Goal: Communication & Community: Answer question/provide support

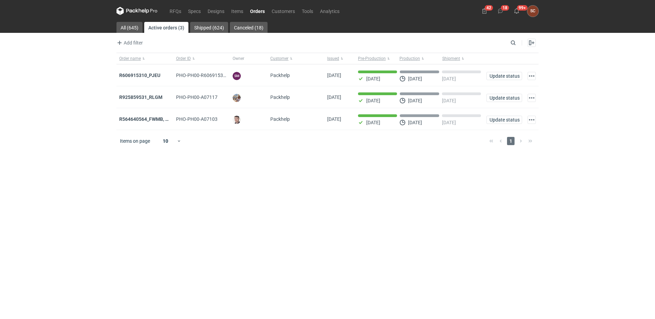
click at [344, 222] on main "All (645) Active orders (3) Shipped (624) Canceled (18) Add filter Owner first …" at bounding box center [328, 170] width 428 height 297
click at [167, 11] on link "RFQs" at bounding box center [175, 11] width 19 height 8
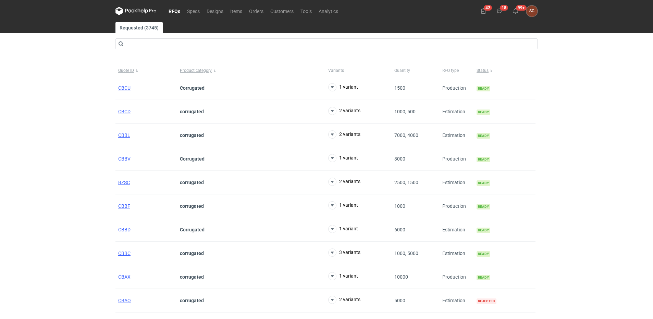
click at [85, 165] on div "RFQs Specs Designs Items Orders Customers Tools Analytics 42 18 99+ SC [PERSON_…" at bounding box center [326, 159] width 653 height 319
click at [253, 12] on link "Orders" at bounding box center [256, 11] width 21 height 8
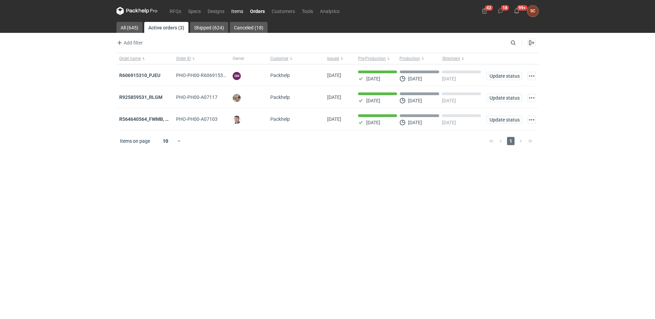
click at [238, 13] on link "Items" at bounding box center [237, 11] width 19 height 8
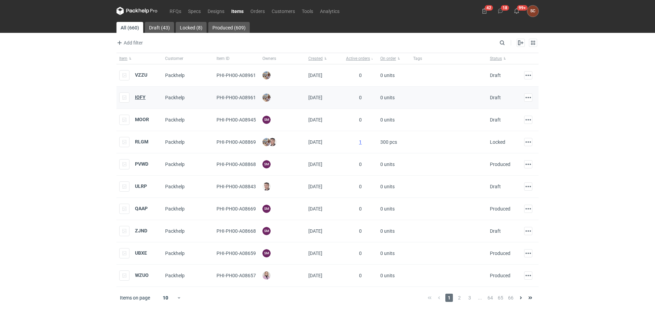
click at [140, 96] on strong "IOFY" at bounding box center [140, 97] width 11 height 5
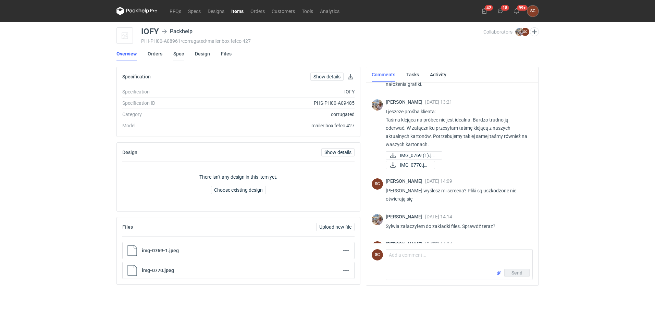
click at [177, 54] on link "Spec" at bounding box center [178, 53] width 11 height 15
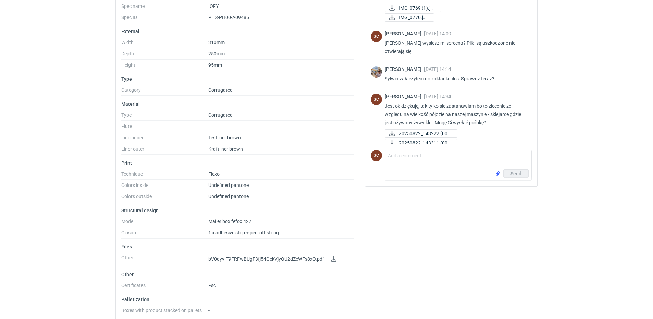
scroll to position [108, 0]
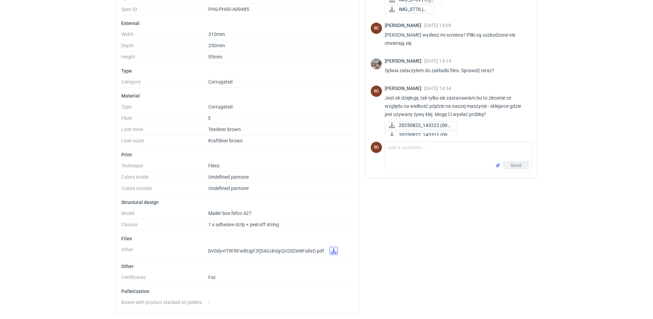
click at [333, 251] on link at bounding box center [334, 251] width 8 height 8
click at [410, 156] on textarea "Comment message" at bounding box center [458, 151] width 146 height 19
type textarea "[PERSON_NAME]"
click at [496, 166] on input "file" at bounding box center [497, 165] width 5 height 7
click at [509, 177] on button "Send" at bounding box center [515, 177] width 25 height 8
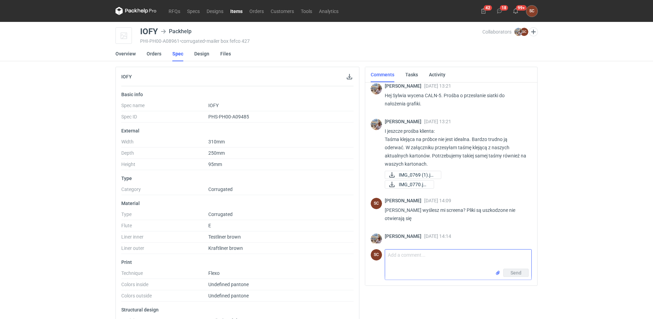
scroll to position [0, 0]
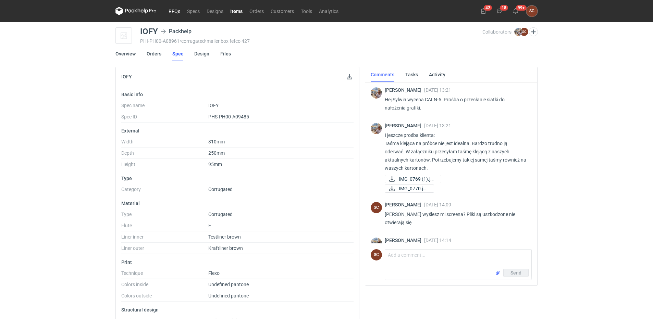
click at [170, 11] on link "RFQs" at bounding box center [174, 11] width 19 height 8
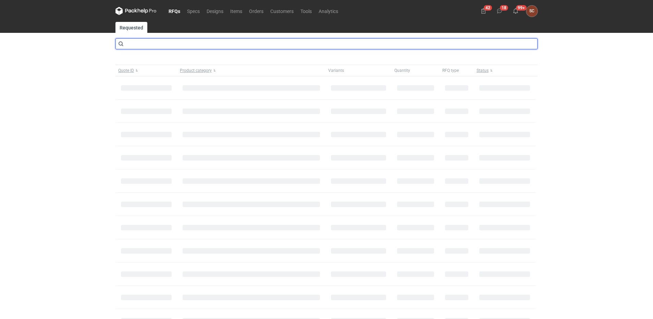
click at [159, 40] on input "text" at bounding box center [326, 43] width 422 height 11
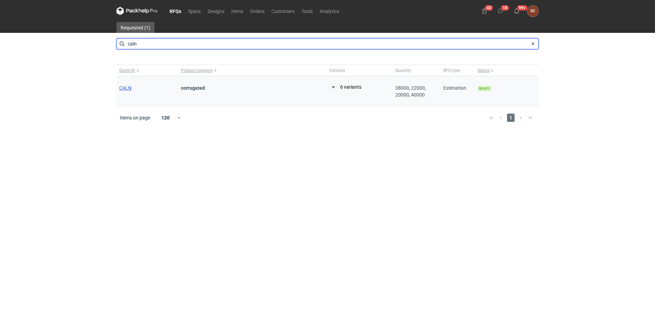
type input "caln"
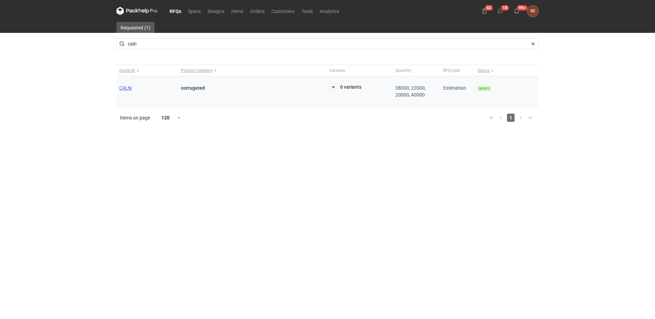
click at [130, 87] on span "CALN" at bounding box center [125, 87] width 12 height 5
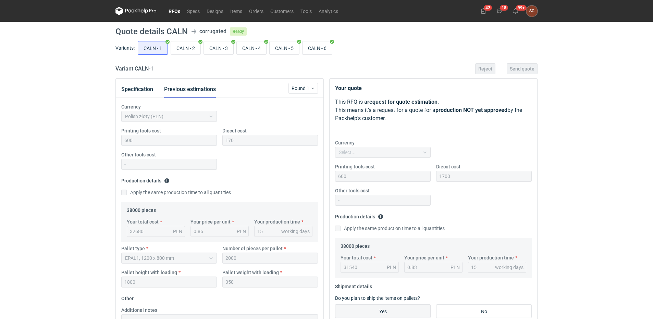
scroll to position [108, 0]
click at [286, 51] on input "CALN - 5" at bounding box center [284, 47] width 29 height 13
radio input "true"
click at [312, 49] on input "CALN - 6" at bounding box center [317, 47] width 29 height 13
radio input "true"
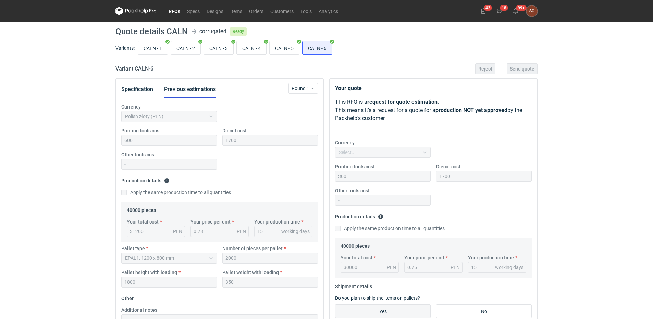
scroll to position [67, 0]
click at [256, 12] on link "Orders" at bounding box center [256, 11] width 21 height 8
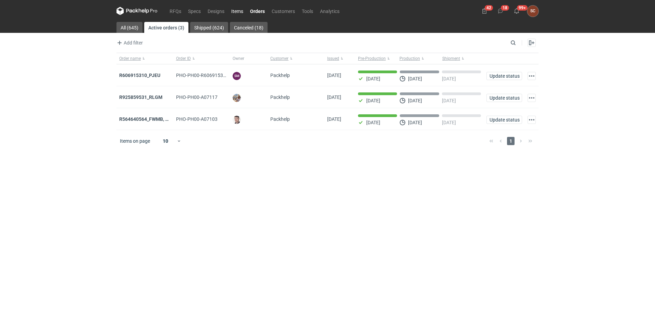
click at [238, 11] on link "Items" at bounding box center [237, 11] width 19 height 8
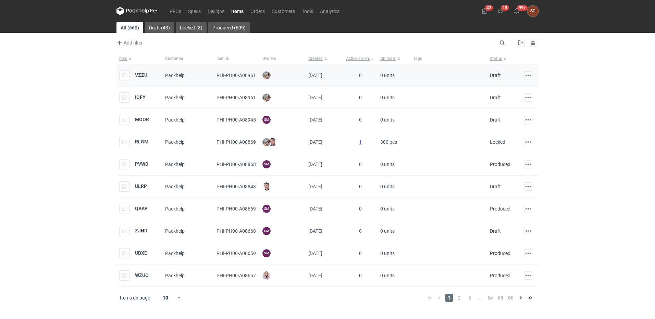
click at [142, 71] on div "VZZU" at bounding box center [133, 75] width 28 height 10
click at [142, 73] on strong "VZZU" at bounding box center [141, 74] width 12 height 5
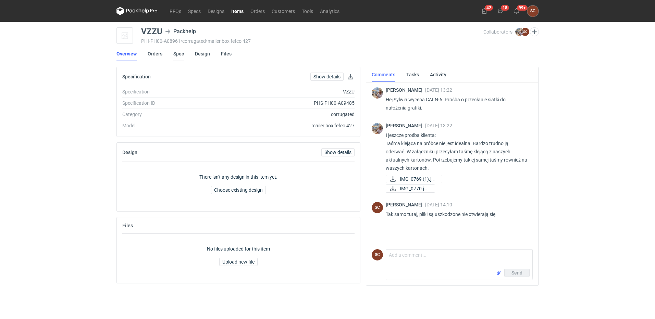
click at [178, 52] on link "Spec" at bounding box center [178, 53] width 11 height 15
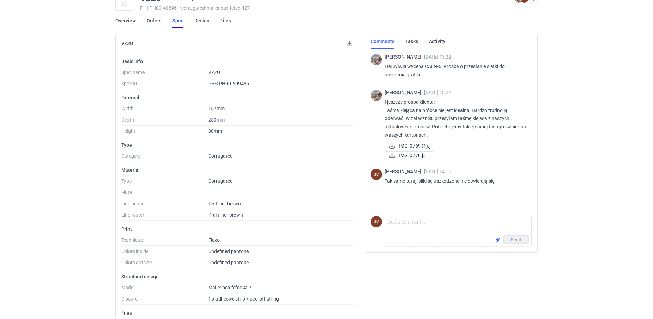
scroll to position [103, 0]
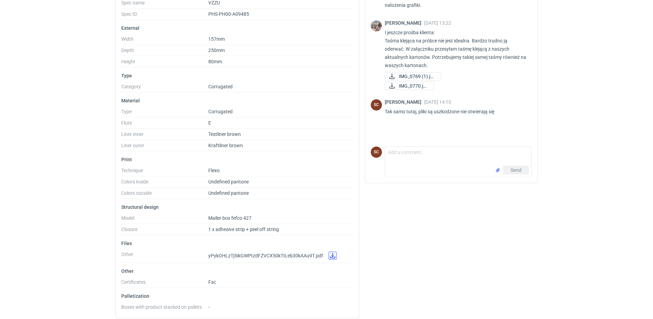
click at [330, 260] on link at bounding box center [333, 256] width 8 height 8
click at [414, 152] on textarea "Comment message" at bounding box center [458, 156] width 146 height 19
type textarea "[PERSON_NAME]"
click at [499, 172] on input "file" at bounding box center [497, 170] width 5 height 7
click at [515, 169] on span "Send" at bounding box center [516, 170] width 11 height 5
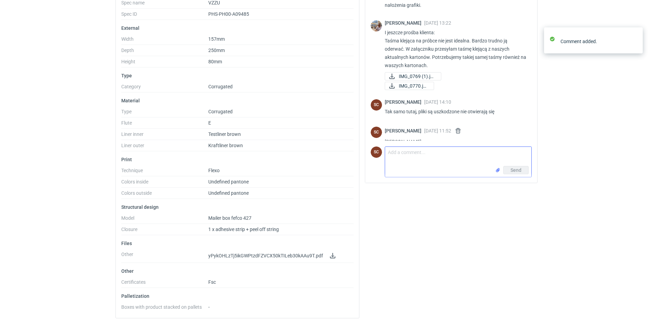
scroll to position [22, 0]
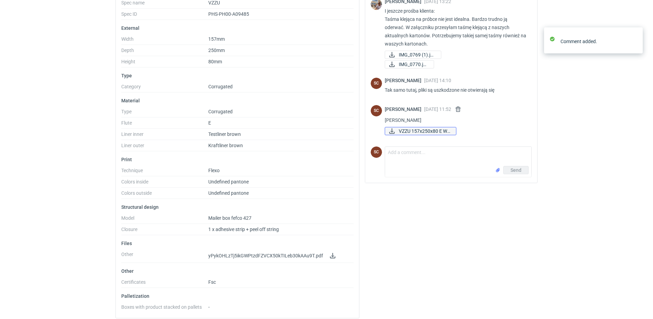
click at [417, 131] on span "VZZU 157x250x80 E Wy..." at bounding box center [425, 131] width 52 height 8
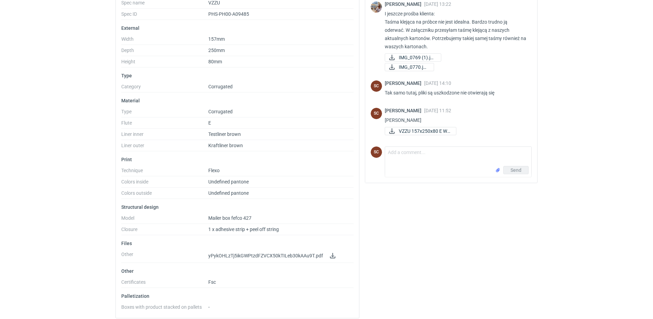
scroll to position [19, 0]
drag, startPoint x: 416, startPoint y: 149, endPoint x: 416, endPoint y: 155, distance: 5.8
click at [416, 149] on textarea "Comment message" at bounding box center [458, 156] width 146 height 19
click at [416, 156] on textarea "Comment message" at bounding box center [458, 156] width 146 height 19
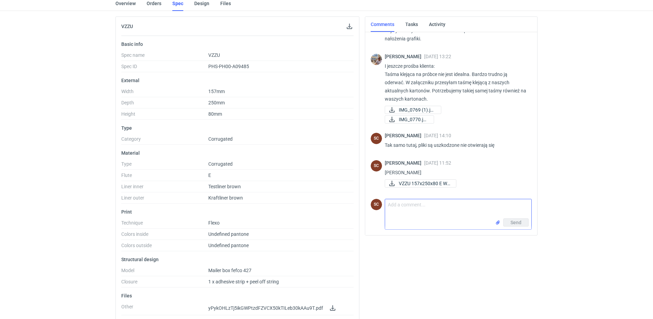
scroll to position [0, 0]
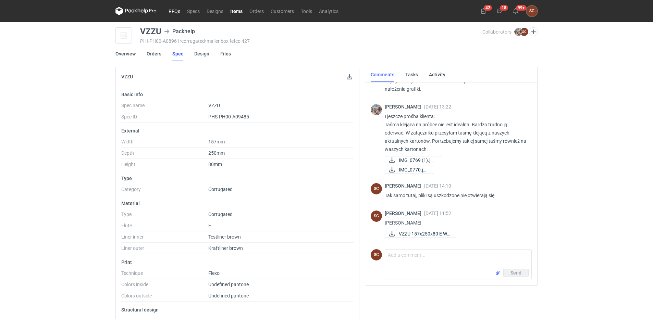
click at [176, 9] on link "RFQs" at bounding box center [174, 11] width 19 height 8
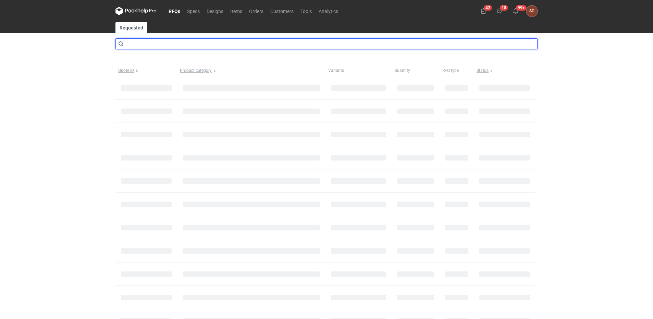
click at [148, 44] on input "text" at bounding box center [326, 43] width 422 height 11
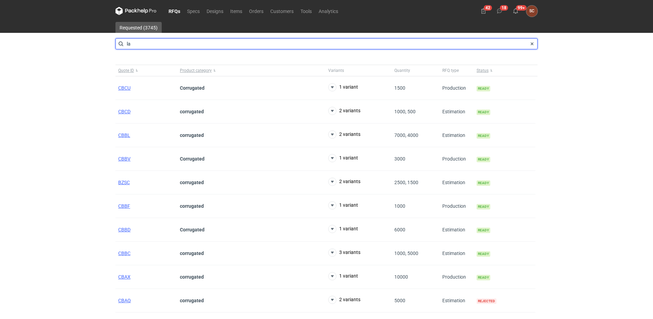
type input "l"
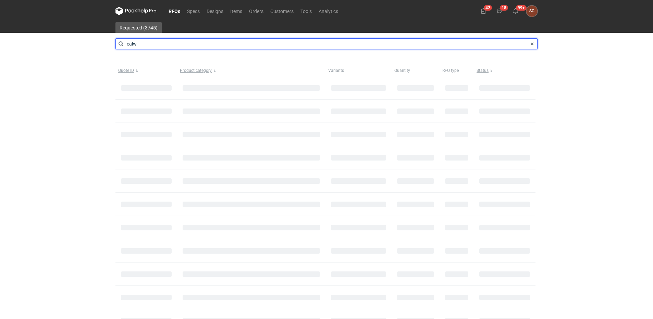
type input "calw"
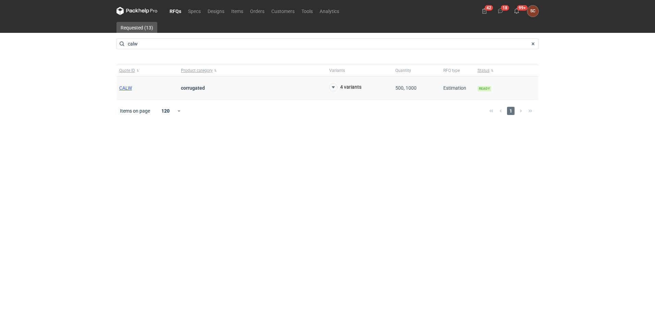
click at [125, 90] on span "CALW" at bounding box center [125, 87] width 13 height 5
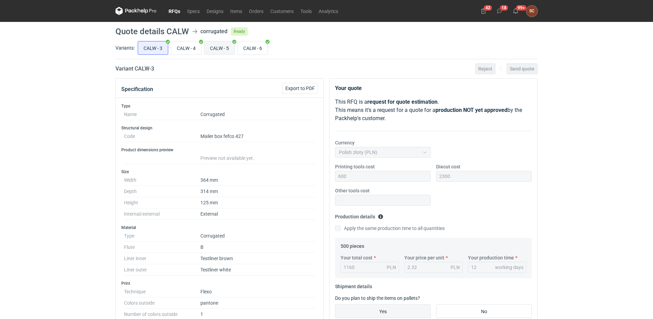
click at [226, 44] on input "CALW - 5" at bounding box center [220, 47] width 30 height 13
radio input "true"
click at [254, 48] on input "CALW - 6" at bounding box center [253, 47] width 30 height 13
radio input "true"
click at [227, 47] on input "CALW - 5" at bounding box center [220, 47] width 30 height 13
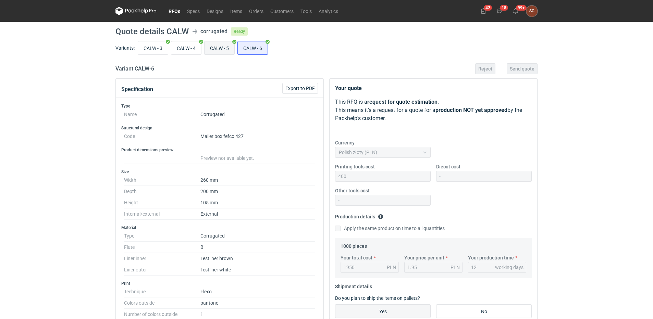
radio input "true"
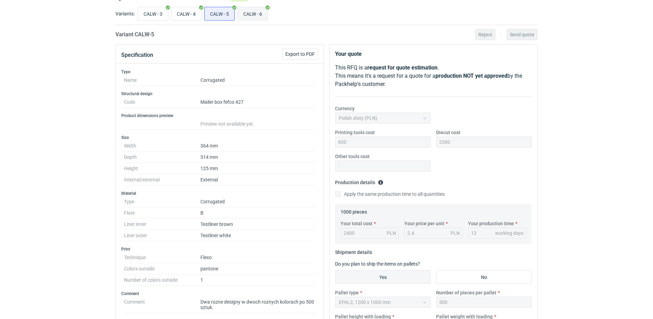
click at [244, 8] on input "CALW - 6" at bounding box center [253, 13] width 30 height 13
radio input "true"
click at [221, 8] on input "CALW - 5" at bounding box center [220, 13] width 30 height 13
radio input "true"
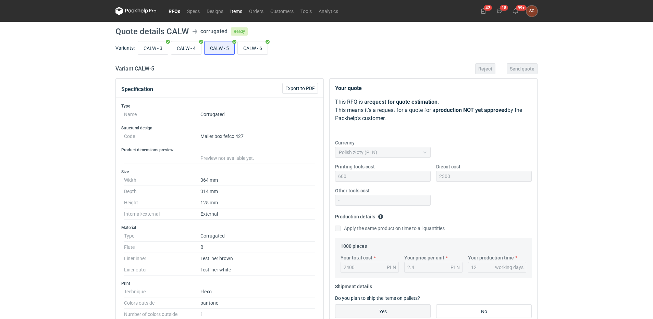
click at [238, 8] on link "Items" at bounding box center [236, 11] width 19 height 8
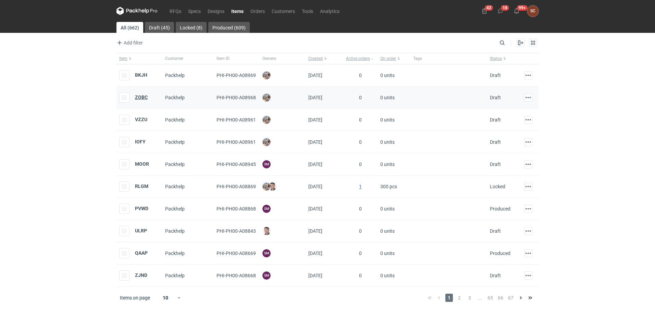
click at [140, 98] on strong "ZOBC" at bounding box center [141, 97] width 13 height 5
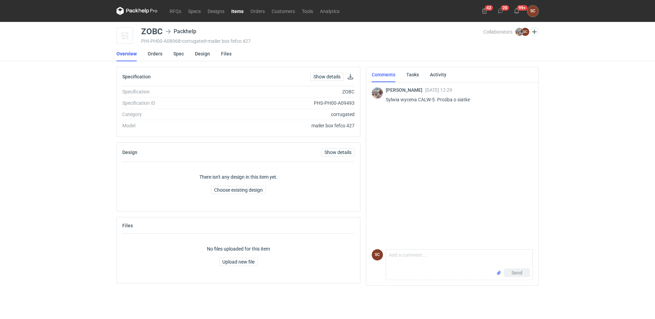
click at [172, 54] on li "Orders" at bounding box center [161, 53] width 26 height 15
click at [175, 54] on link "Spec" at bounding box center [178, 53] width 11 height 15
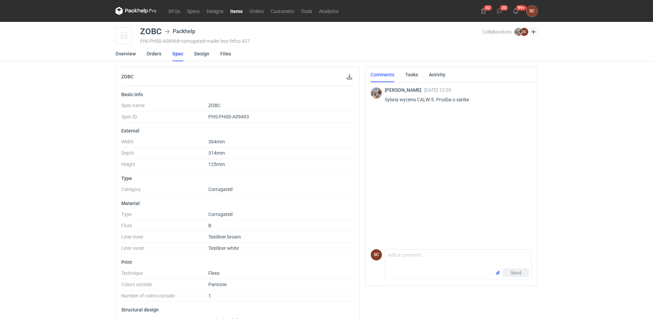
click at [236, 12] on link "Items" at bounding box center [236, 11] width 19 height 8
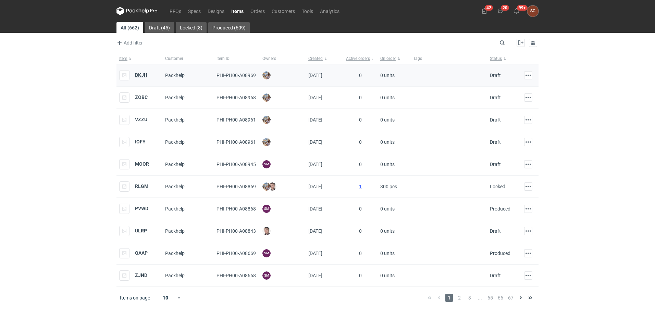
click at [144, 75] on strong "BKJH" at bounding box center [141, 74] width 12 height 5
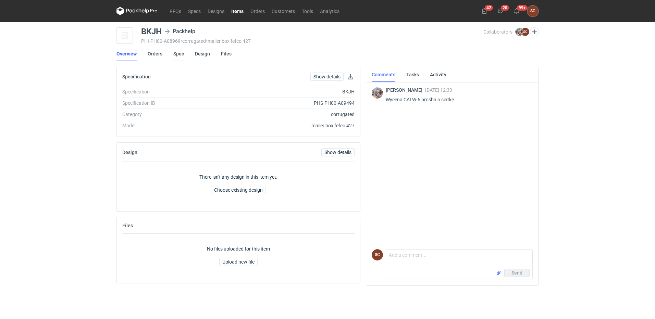
click at [178, 56] on link "Spec" at bounding box center [178, 53] width 11 height 15
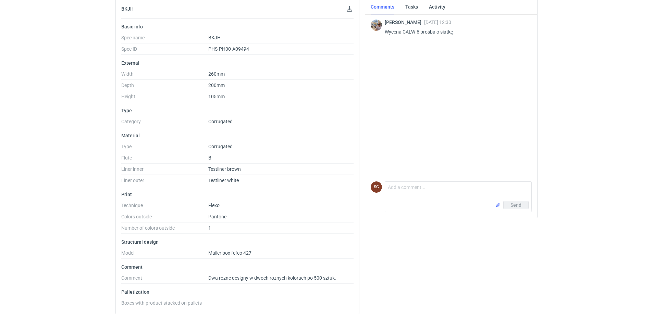
scroll to position [69, 0]
click at [414, 191] on textarea "Comment message" at bounding box center [458, 190] width 146 height 19
type textarea "[PERSON_NAME]"
click at [497, 205] on input "file" at bounding box center [497, 204] width 5 height 7
click at [507, 203] on button "Send" at bounding box center [515, 204] width 25 height 8
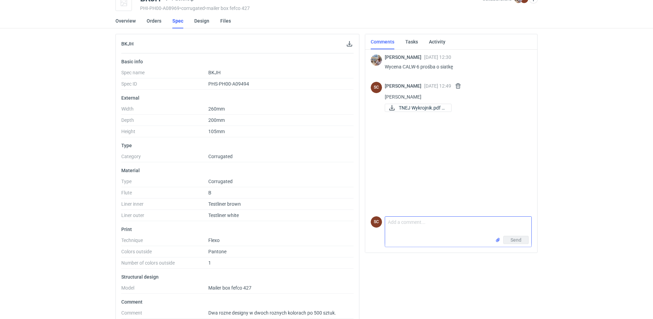
scroll to position [0, 0]
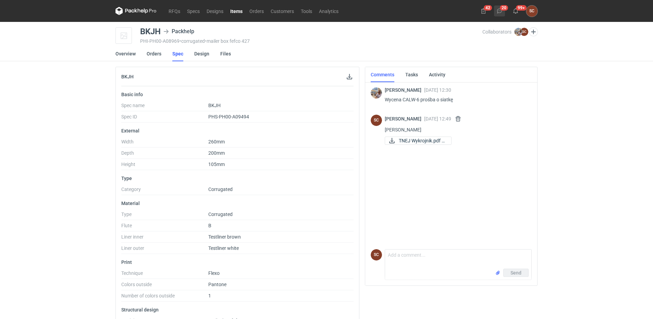
click at [502, 9] on icon at bounding box center [499, 10] width 5 height 5
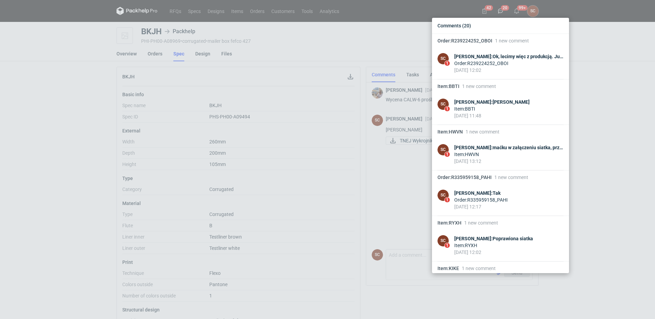
click at [90, 75] on div "Comments (20) Order : R239224252_OBOI 1 new comment SC 1 [PERSON_NAME] : Ok, le…" at bounding box center [327, 159] width 655 height 319
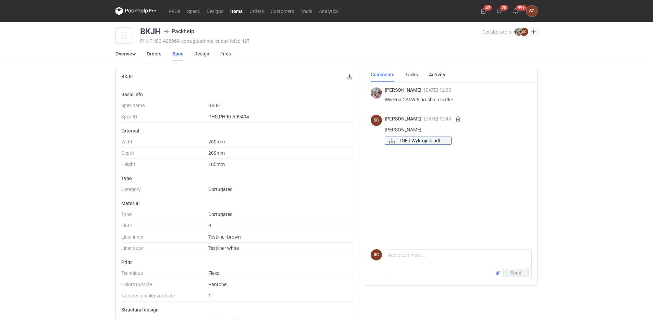
click at [420, 140] on span "TNEJ Wykrojnik.pdf 2..." at bounding box center [422, 141] width 47 height 8
click at [180, 10] on link "RFQs" at bounding box center [174, 11] width 19 height 8
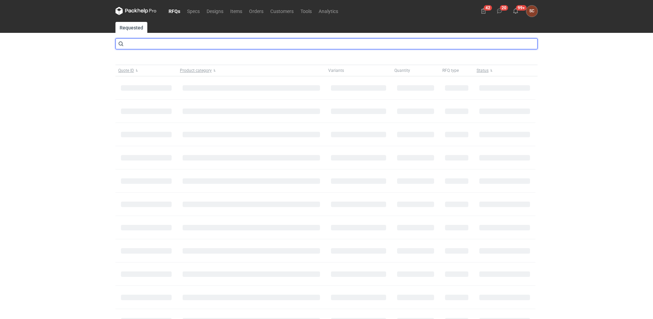
click at [179, 41] on input "text" at bounding box center [326, 43] width 422 height 11
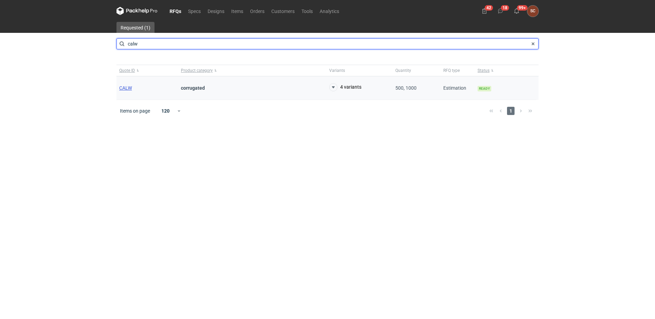
type input "calw"
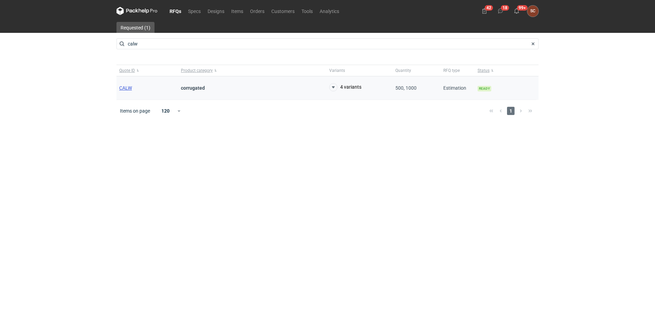
click at [130, 87] on span "CALW" at bounding box center [125, 87] width 13 height 5
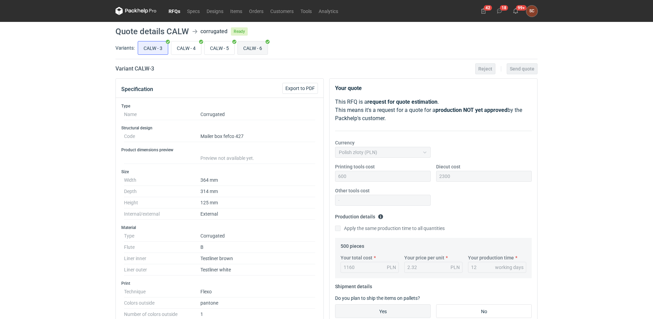
click at [255, 48] on input "CALW - 6" at bounding box center [253, 47] width 30 height 13
radio input "true"
click at [236, 10] on link "Items" at bounding box center [236, 11] width 19 height 8
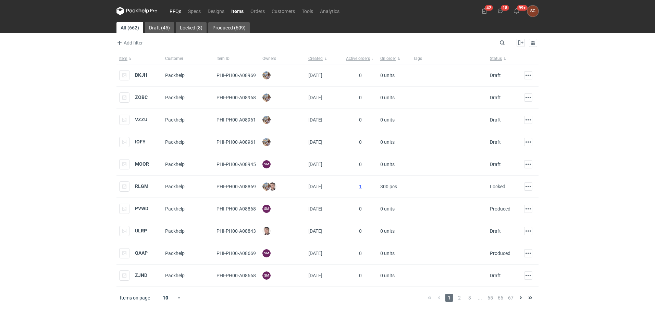
click at [173, 13] on link "RFQs" at bounding box center [175, 11] width 19 height 8
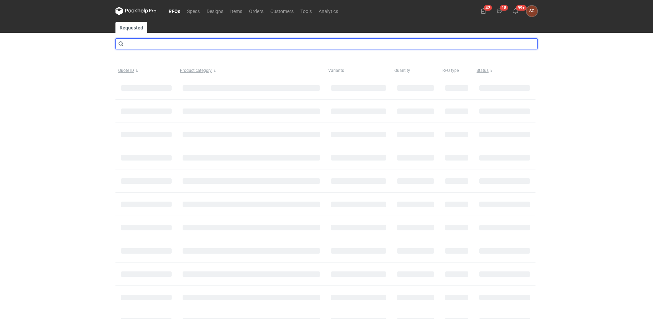
click at [147, 46] on input "text" at bounding box center [326, 43] width 422 height 11
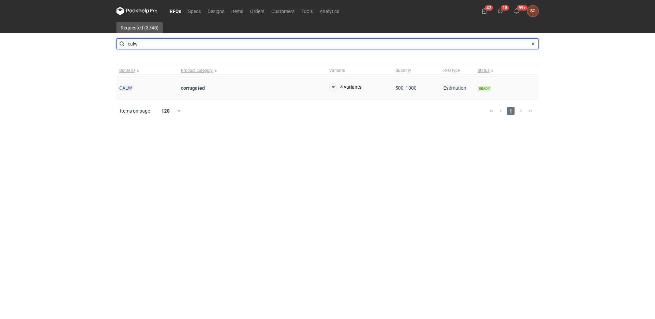
type input "calw"
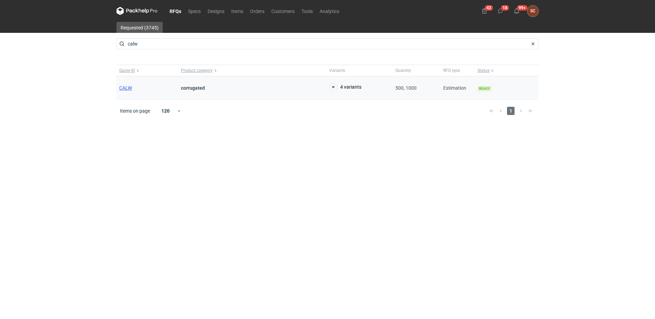
click at [124, 86] on span "CALW" at bounding box center [125, 87] width 13 height 5
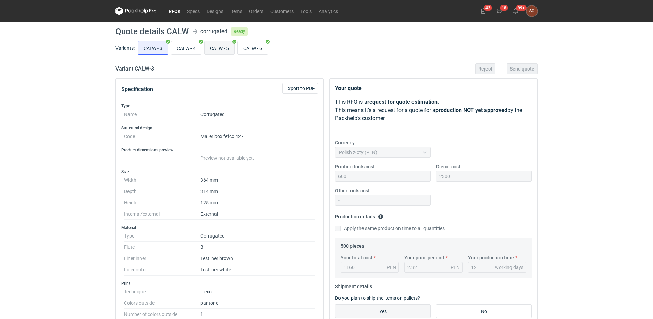
click at [223, 50] on input "CALW - 5" at bounding box center [220, 47] width 30 height 13
radio input "true"
click at [263, 48] on input "CALW - 6" at bounding box center [253, 47] width 30 height 13
radio input "true"
click at [173, 10] on link "RFQs" at bounding box center [174, 11] width 19 height 8
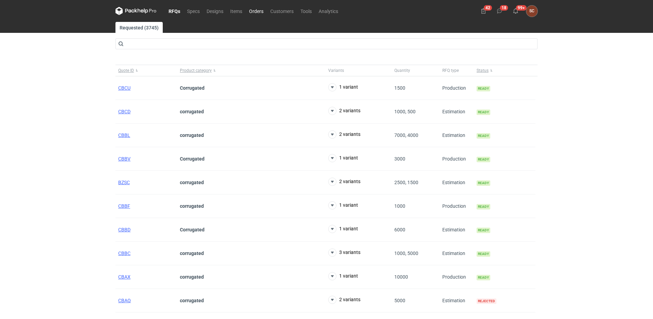
click at [260, 10] on link "Orders" at bounding box center [256, 11] width 21 height 8
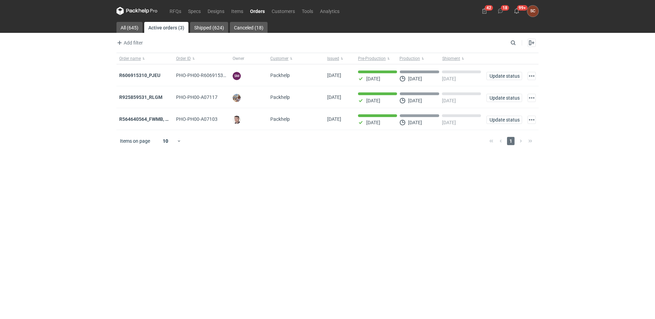
click at [448, 160] on main "All (645) Active orders (3) Shipped (624) Canceled (18) Add filter Owner first …" at bounding box center [328, 170] width 428 height 297
click at [443, 171] on main "All (645) Active orders (3) Shipped (624) Canceled (18) Add filter Owner first …" at bounding box center [328, 170] width 428 height 297
click at [272, 244] on main "All (645) Active orders (3) Shipped (624) Canceled (18) Add filter Owner first …" at bounding box center [328, 170] width 428 height 297
click at [173, 11] on link "RFQs" at bounding box center [175, 11] width 19 height 8
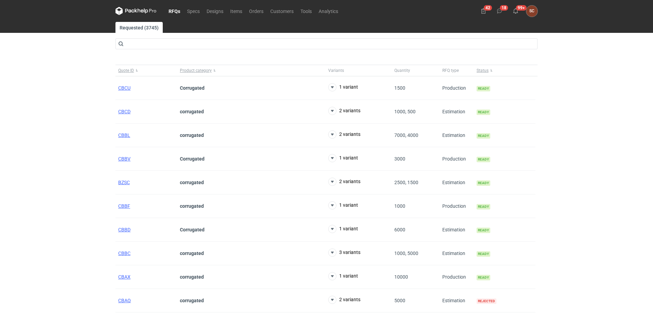
click at [174, 12] on link "RFQs" at bounding box center [174, 11] width 19 height 8
